Goal: Check status: Check status

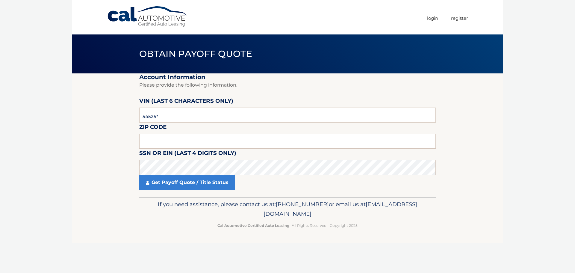
type input "545256"
type input "33015"
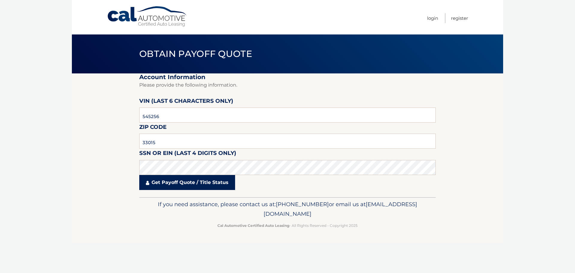
click at [174, 186] on link "Get Payoff Quote / Title Status" at bounding box center [187, 182] width 96 height 15
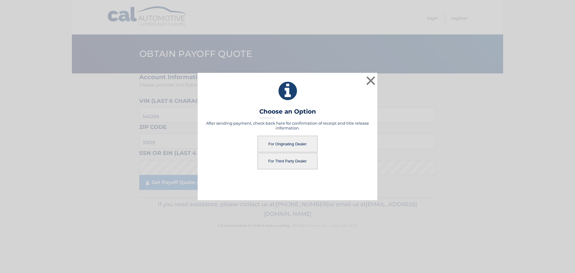
click at [282, 142] on button "For Originating Dealer" at bounding box center [288, 144] width 60 height 16
click at [283, 144] on button "For Originating Dealer" at bounding box center [288, 144] width 60 height 16
